Goal: Information Seeking & Learning: Learn about a topic

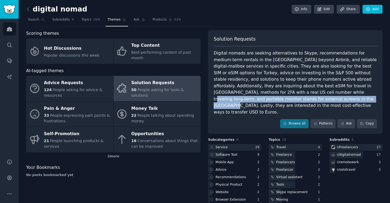
drag, startPoint x: 249, startPoint y: 90, endPoint x: 247, endPoint y: 97, distance: 7.0
click at [247, 97] on div "Digital nomads are seeking alternatives to Skype, recommendations for medium-te…" at bounding box center [295, 82] width 163 height 65
drag, startPoint x: 247, startPoint y: 93, endPoint x: 247, endPoint y: 100, distance: 6.9
click at [247, 100] on div "Digital nomads are seeking alternatives to Skype, recommendations for medium-te…" at bounding box center [295, 82] width 163 height 65
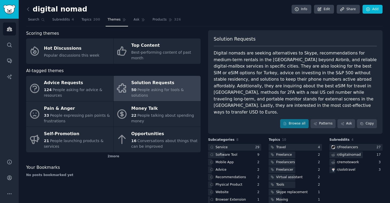
click at [239, 79] on div "Digital nomads are seeking alternatives to Skype, recommendations for medium-te…" at bounding box center [295, 82] width 163 height 65
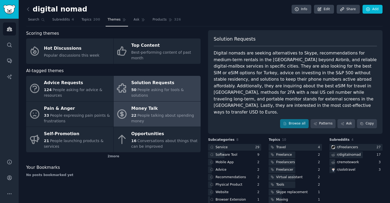
click at [143, 114] on span "People talking about spending money" at bounding box center [162, 118] width 63 height 10
